Goal: Browse casually

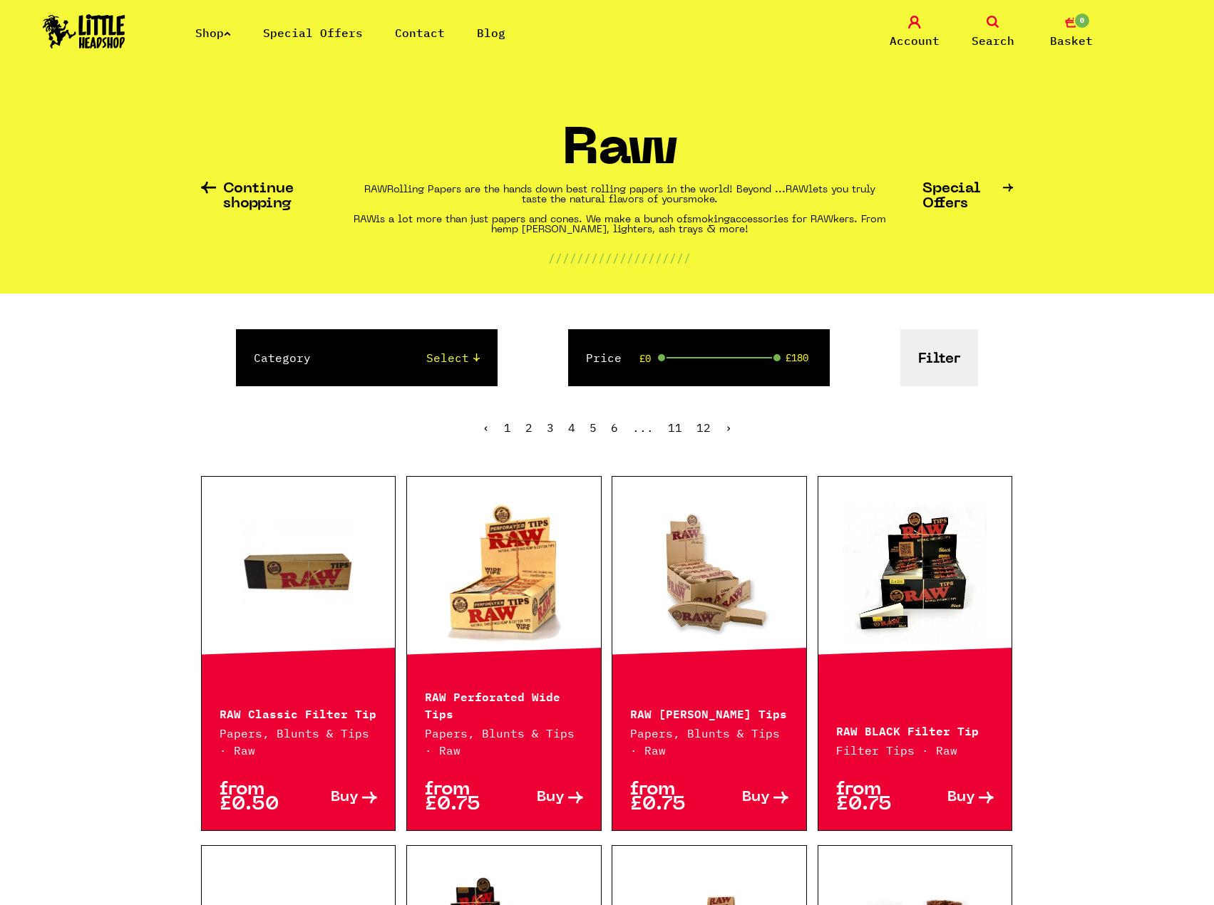
click at [231, 34] on icon at bounding box center [227, 34] width 7 height 6
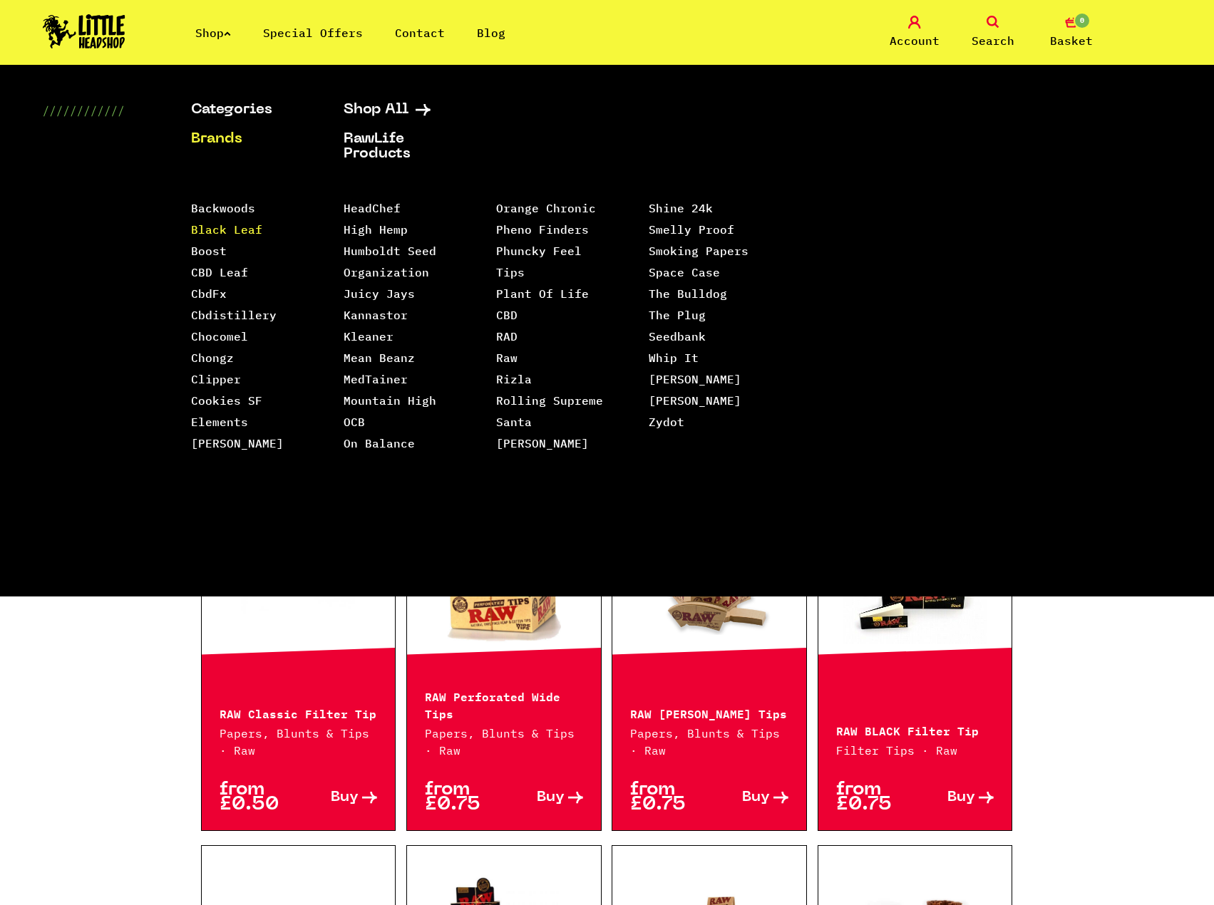
click at [225, 230] on link "Black Leaf" at bounding box center [226, 229] width 71 height 14
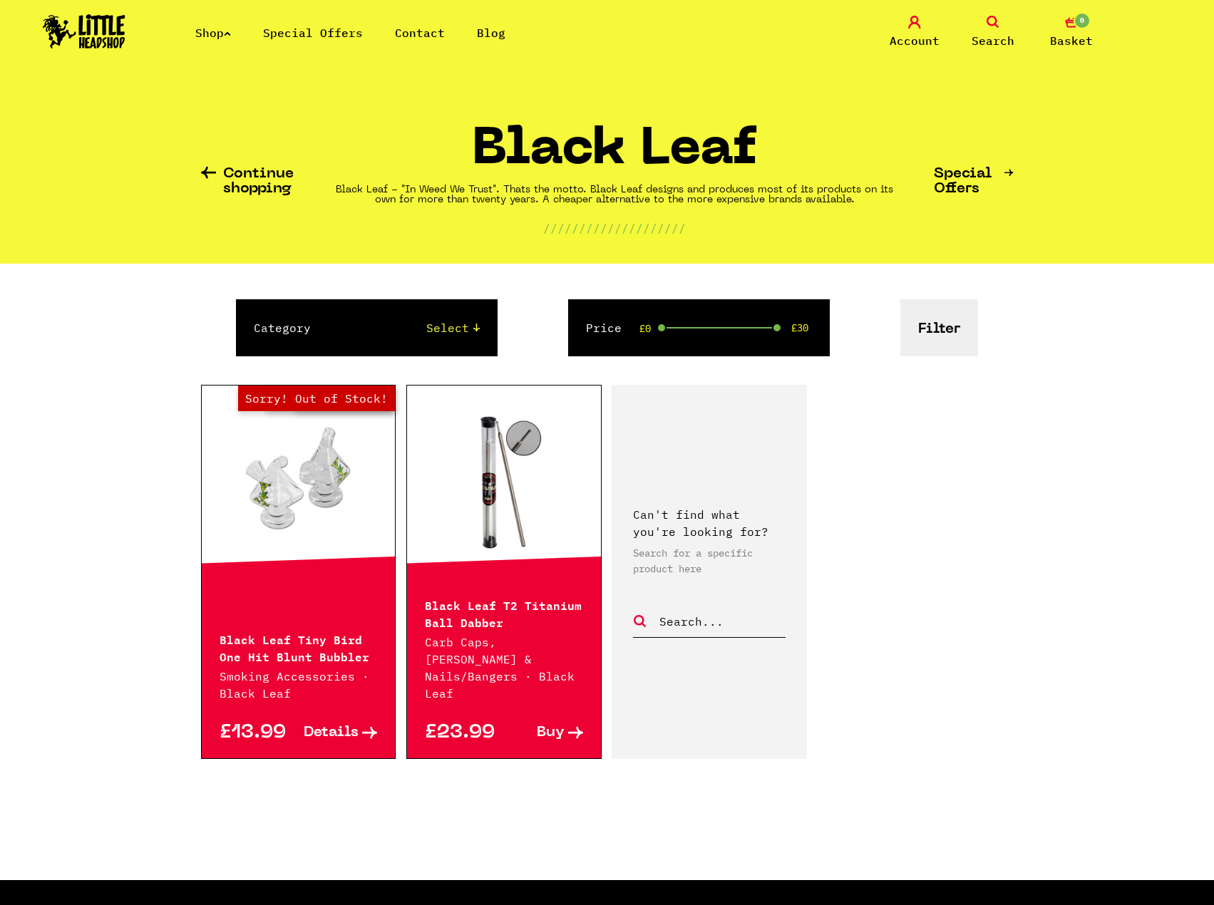
click at [214, 31] on link "Shop" at bounding box center [213, 33] width 36 height 14
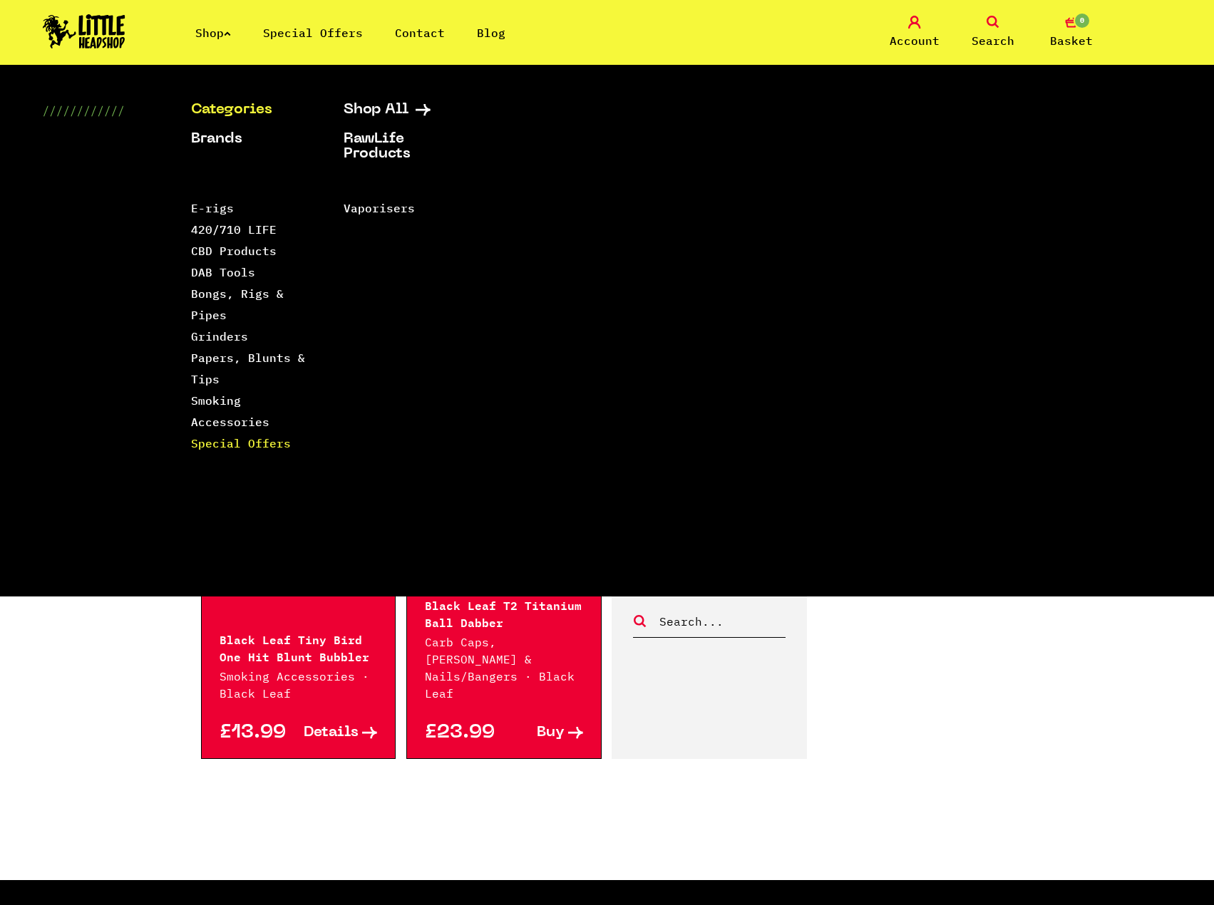
click at [231, 437] on link "Special Offers" at bounding box center [241, 443] width 100 height 14
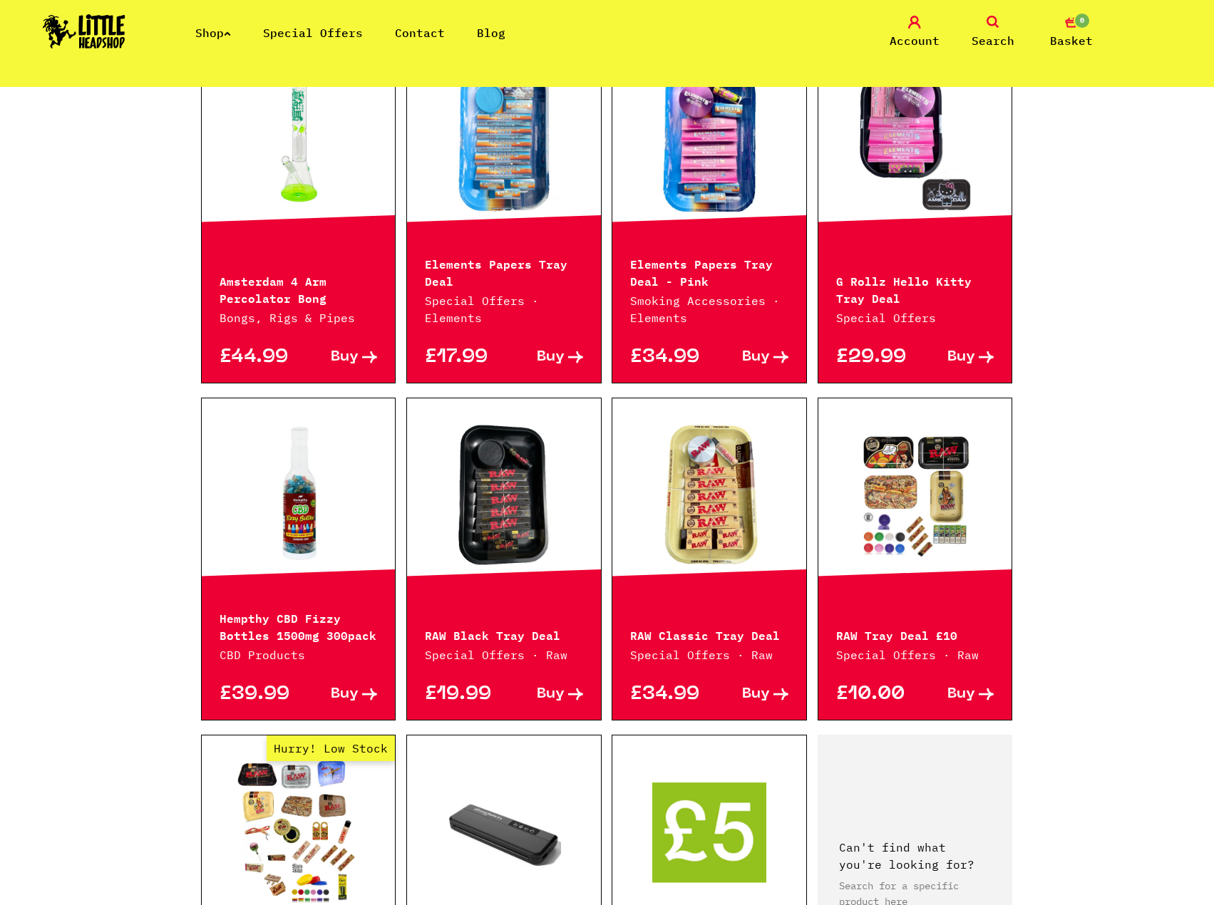
scroll to position [813, 0]
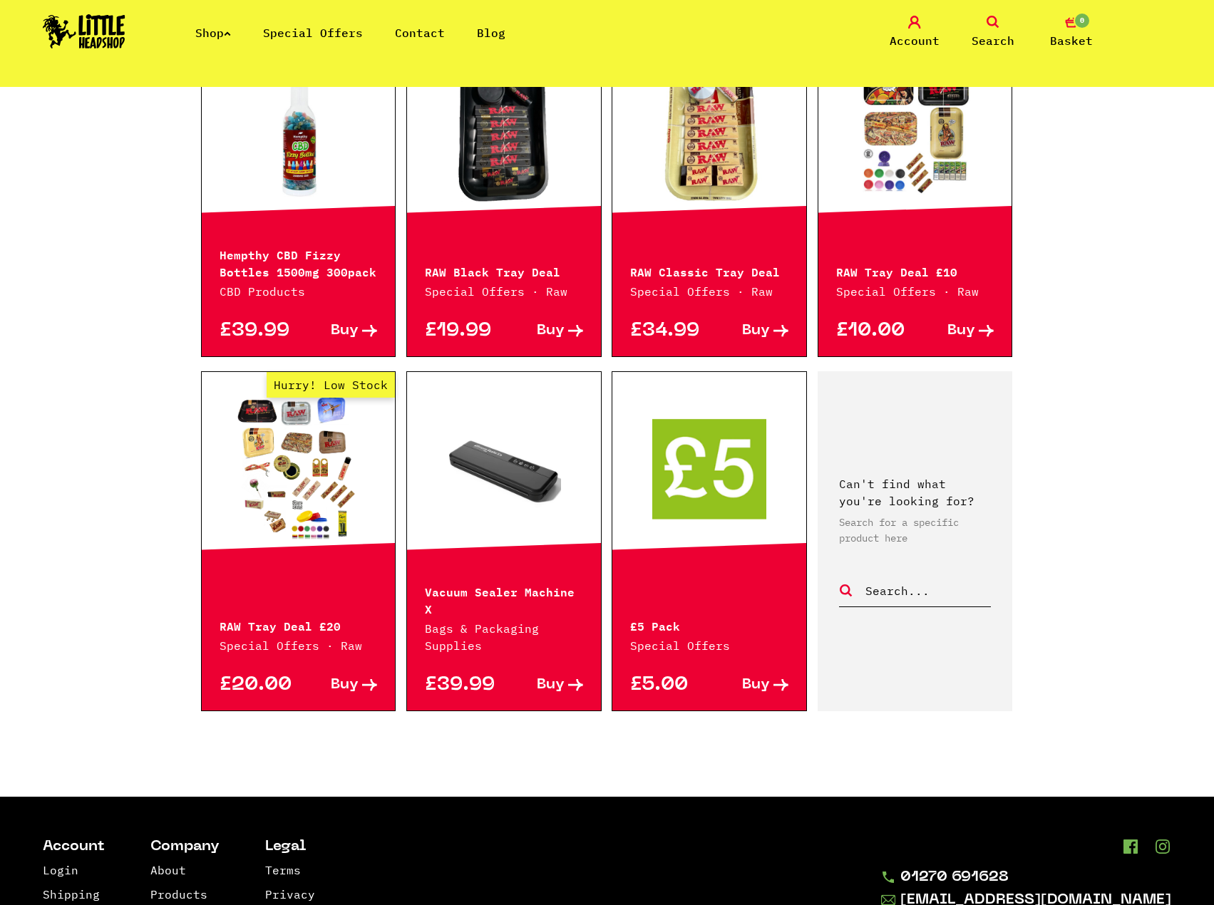
click at [326, 488] on link "Hurry! Low Stock" at bounding box center [299, 468] width 194 height 143
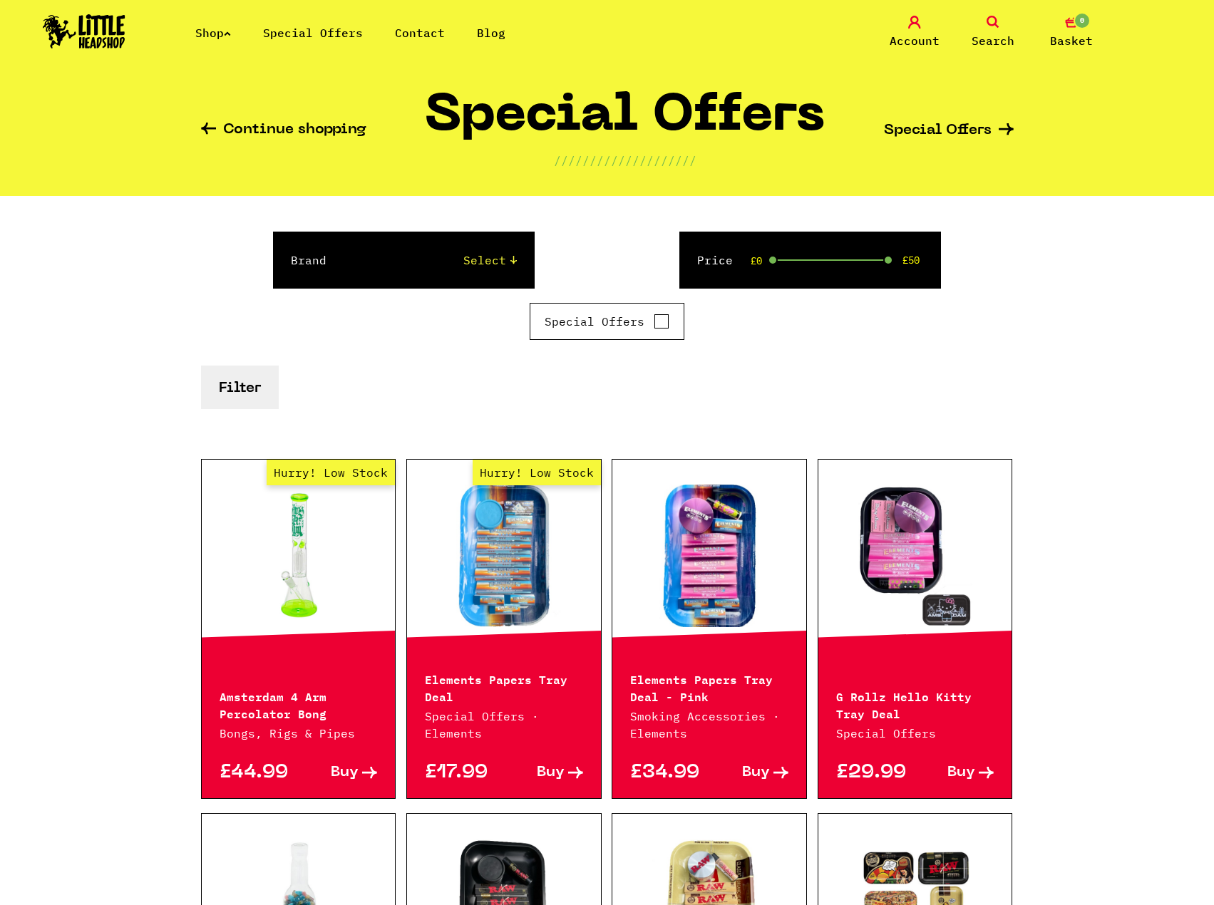
scroll to position [29, 0]
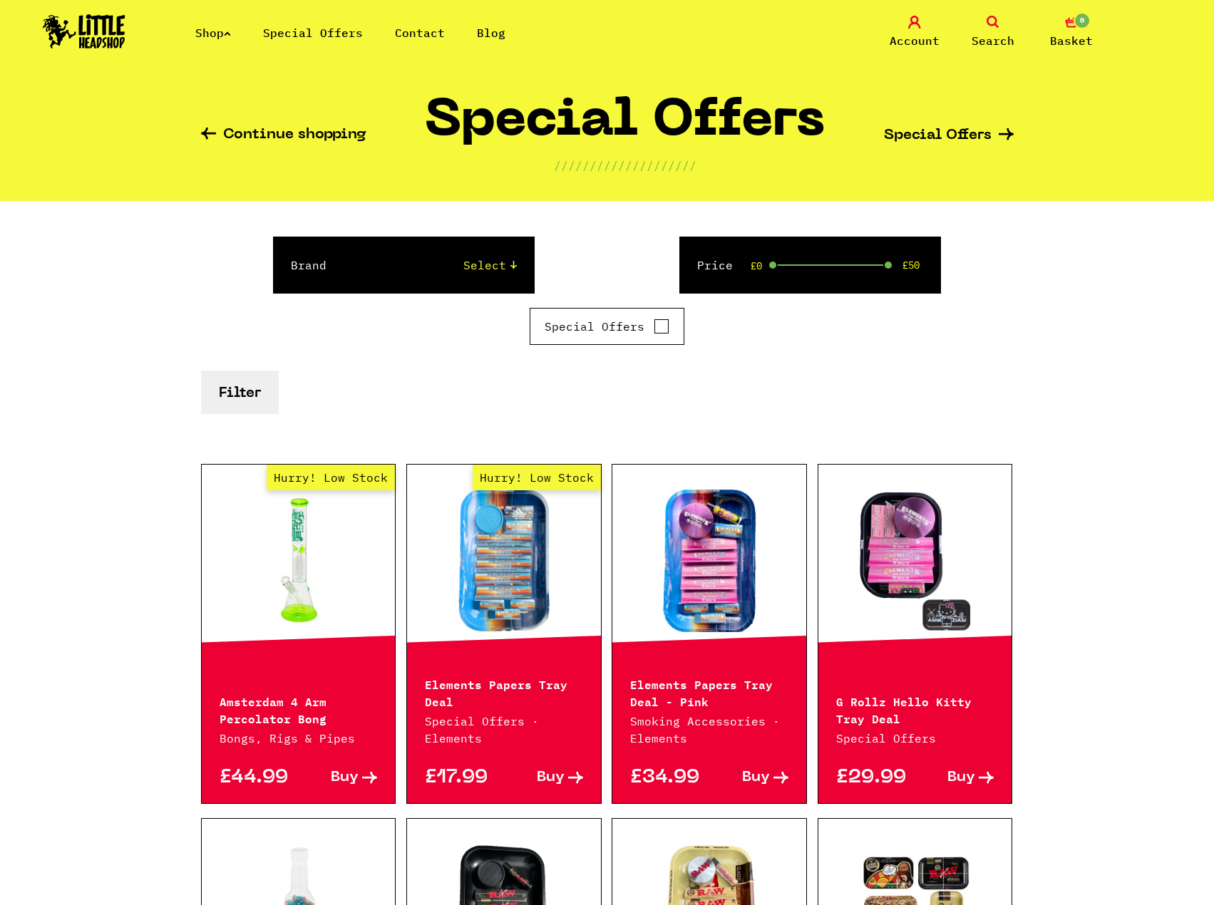
click at [230, 35] on icon at bounding box center [227, 34] width 7 height 6
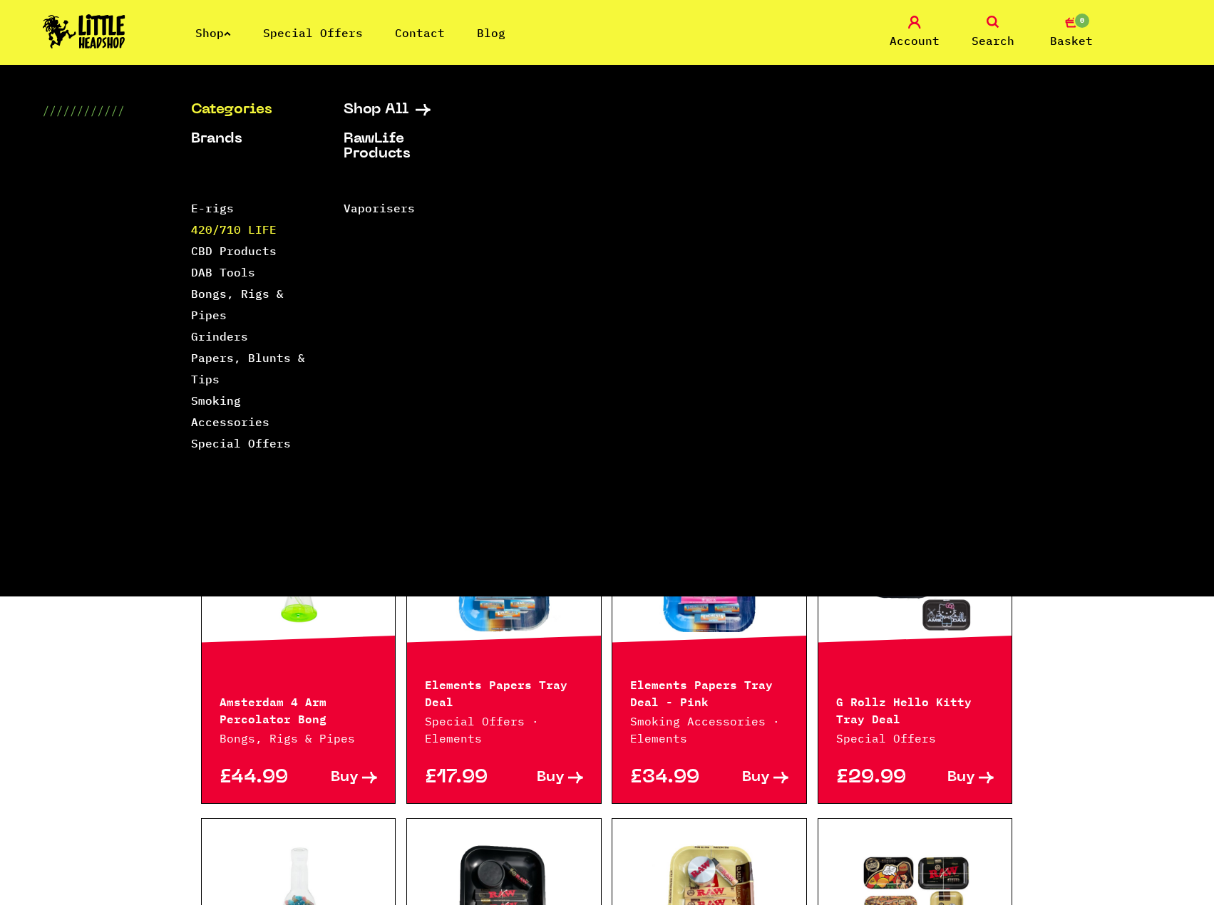
click at [232, 232] on link "420/710 LIFE" at bounding box center [234, 229] width 86 height 14
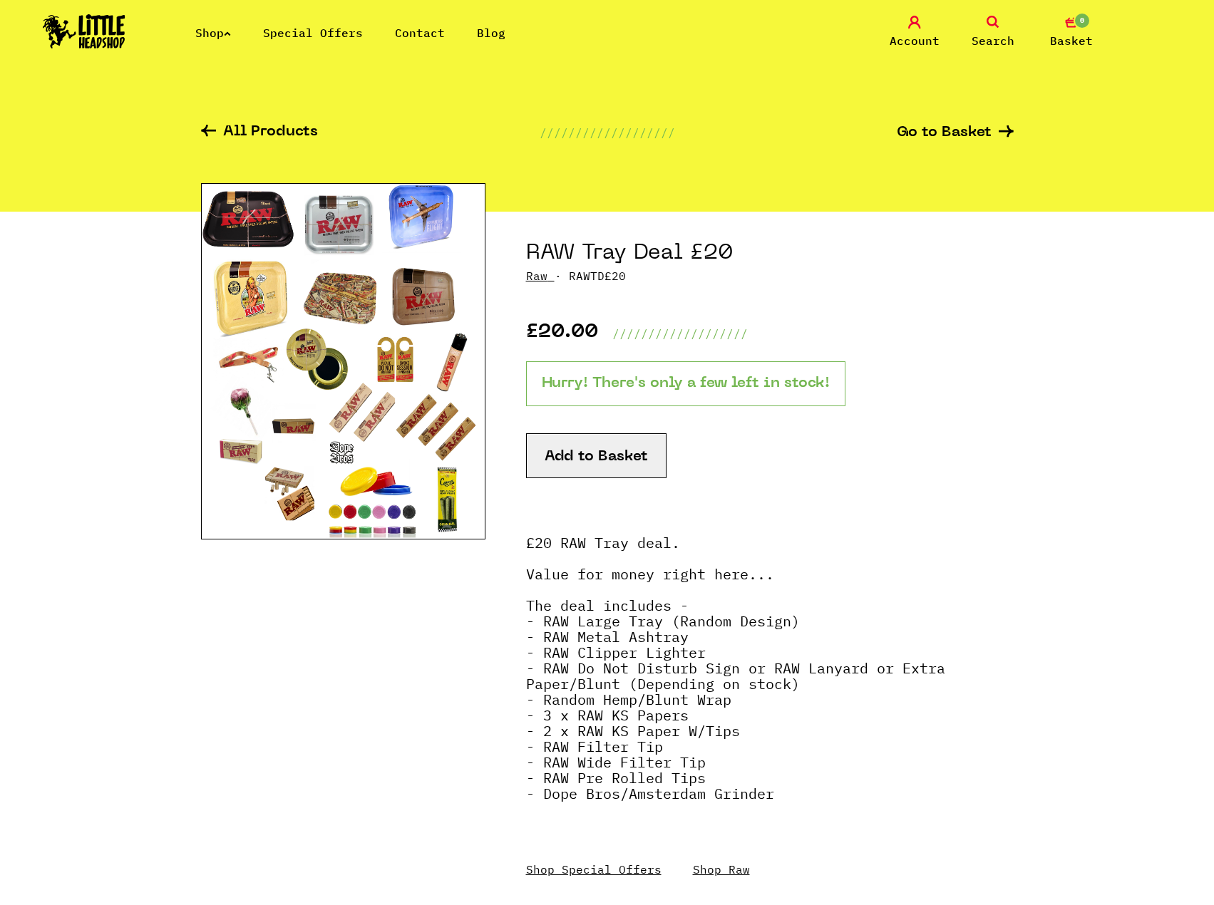
scroll to position [71, 0]
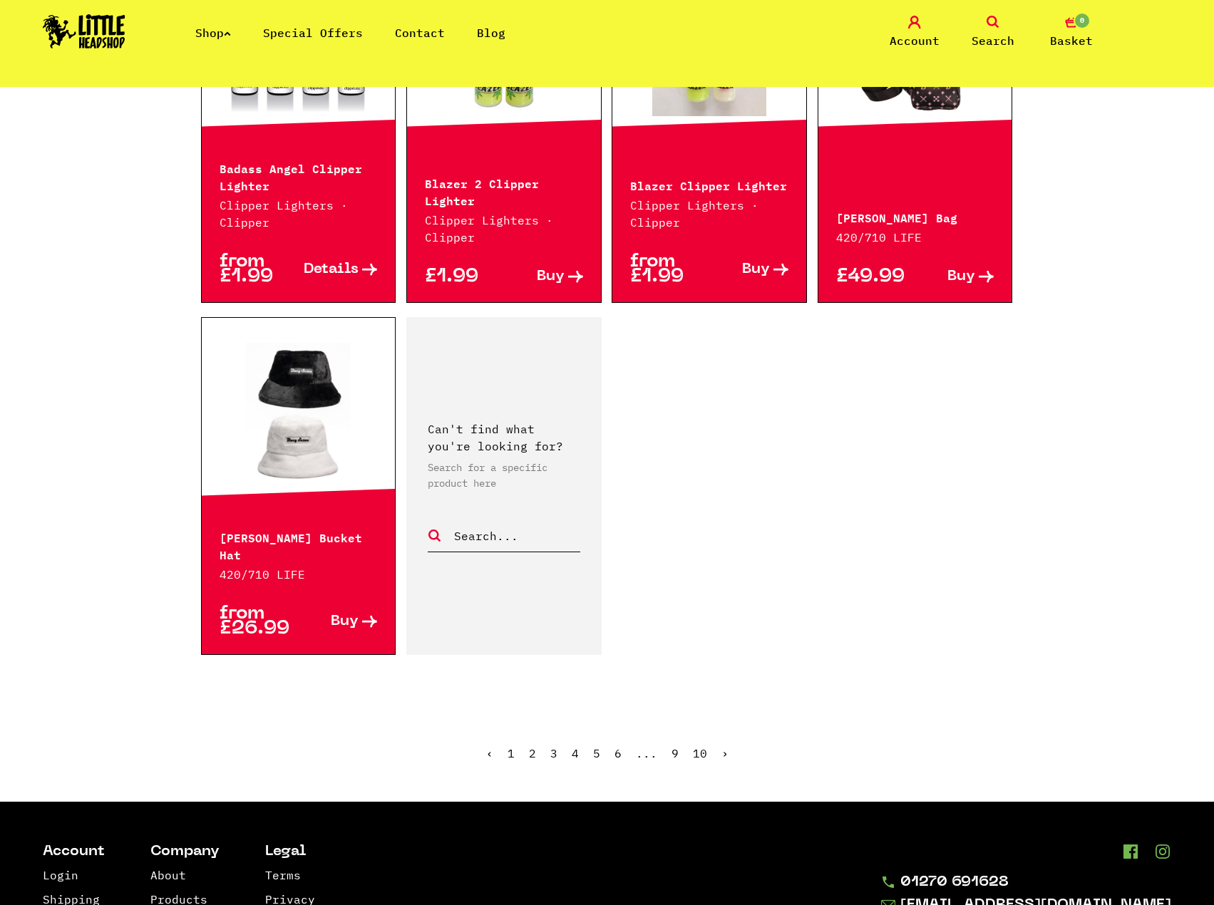
scroll to position [1711, 0]
